Goal: Task Accomplishment & Management: Use online tool/utility

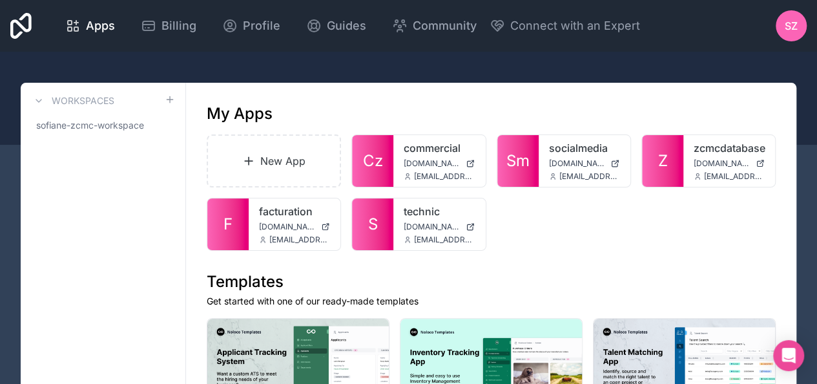
click at [0, 0] on icon at bounding box center [0, 0] width 0 height 0
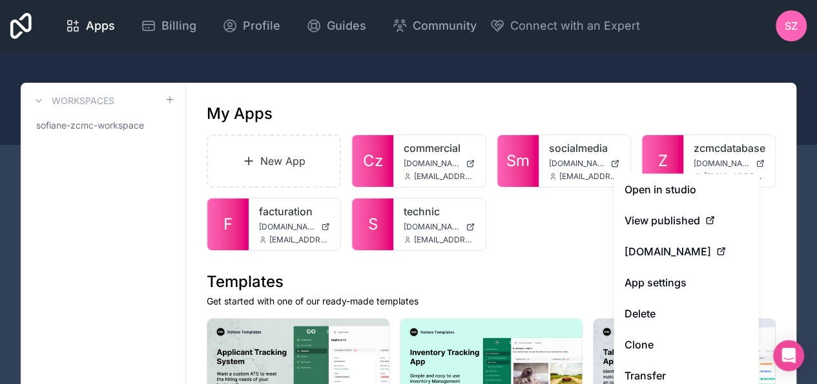
click at [687, 348] on link "Clone" at bounding box center [686, 344] width 145 height 31
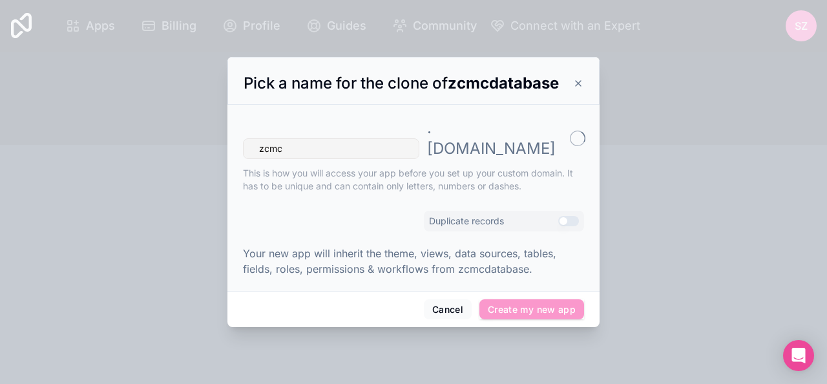
click at [375, 89] on span "Pick a name for the clone of zcmcdatabase" at bounding box center [401, 83] width 315 height 19
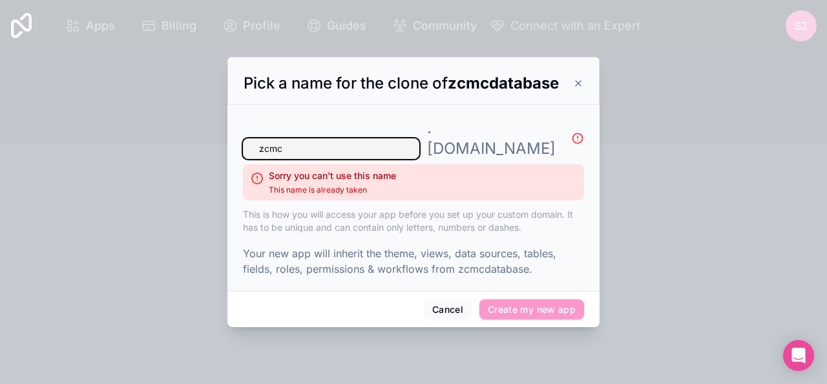
click at [345, 138] on input "zcmc" at bounding box center [331, 148] width 176 height 21
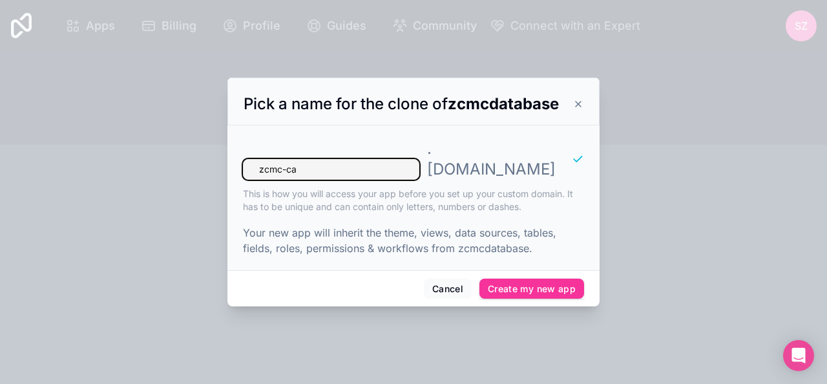
type input "zcmc-ca"
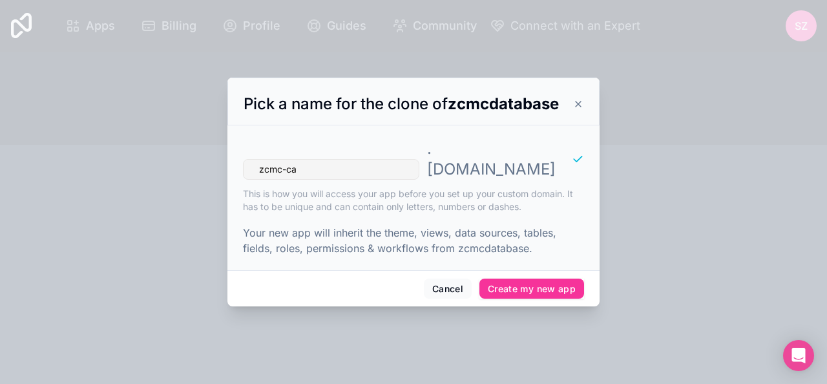
click at [524, 278] on button "Create my new app" at bounding box center [531, 288] width 105 height 21
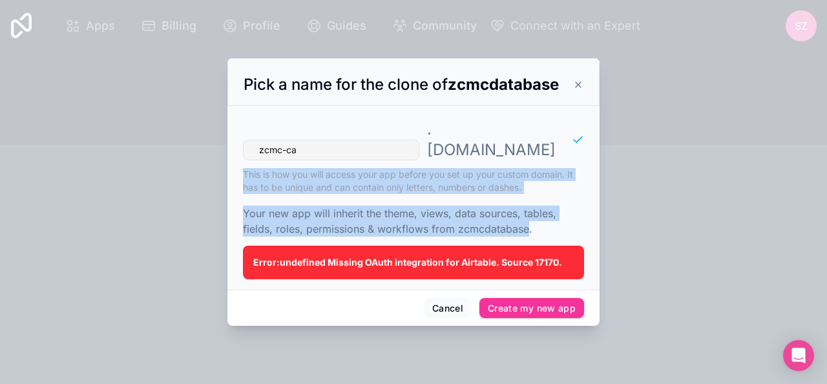
drag, startPoint x: 528, startPoint y: 217, endPoint x: 235, endPoint y: 165, distance: 298.4
click at [235, 165] on div "zcmc-ca . [DOMAIN_NAME] This is how you will access your app before you set up …" at bounding box center [413, 197] width 372 height 183
copy div "This is how you will access your app before you set up your custom domain. It h…"
click at [457, 298] on button "Cancel" at bounding box center [448, 308] width 48 height 21
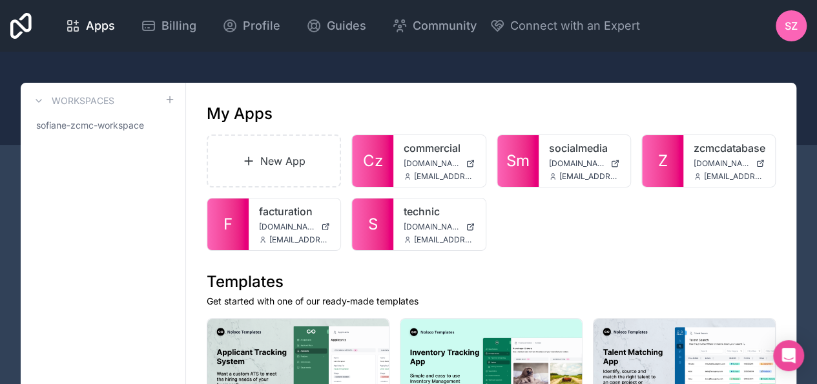
click at [788, 25] on span "SZ" at bounding box center [791, 26] width 13 height 16
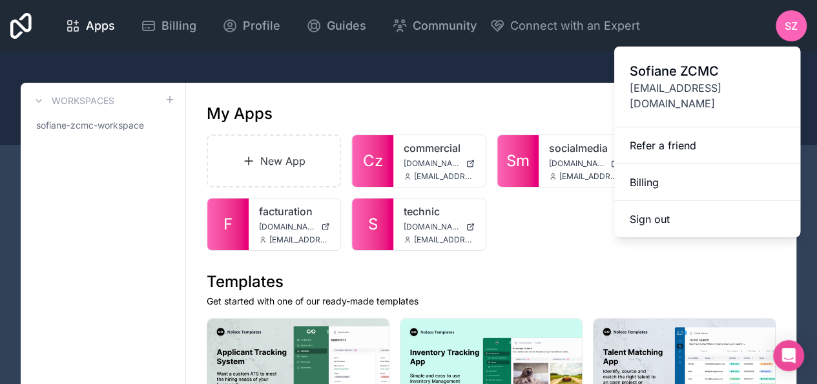
click at [697, 201] on button "Sign out" at bounding box center [707, 219] width 186 height 36
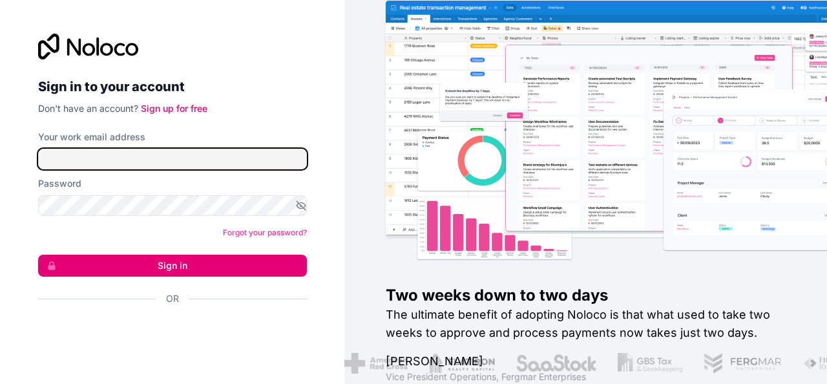
click at [141, 163] on input "Your work email address" at bounding box center [172, 159] width 269 height 21
type input "[EMAIL_ADDRESS][PERSON_NAME][DOMAIN_NAME]"
drag, startPoint x: 156, startPoint y: 153, endPoint x: 0, endPoint y: 140, distance: 156.9
click at [0, 140] on div "Sign in to your account Don't have an account? Sign up for free Your work email…" at bounding box center [172, 192] width 344 height 384
